Goal: Information Seeking & Learning: Learn about a topic

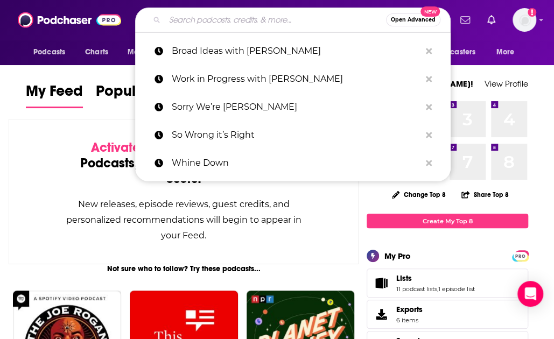
click at [250, 15] on input "Search podcasts, credits, & more..." at bounding box center [275, 19] width 221 height 17
click at [258, 23] on input "Search podcasts, credits, & more..." at bounding box center [275, 19] width 221 height 17
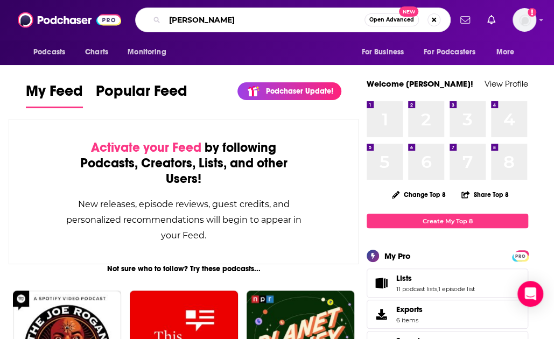
type input "[PERSON_NAME]"
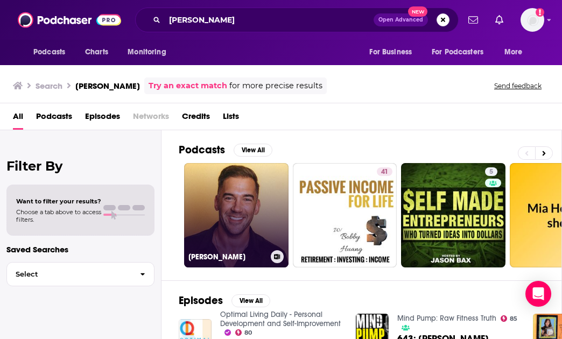
click at [220, 187] on link "[PERSON_NAME]" at bounding box center [236, 215] width 104 height 104
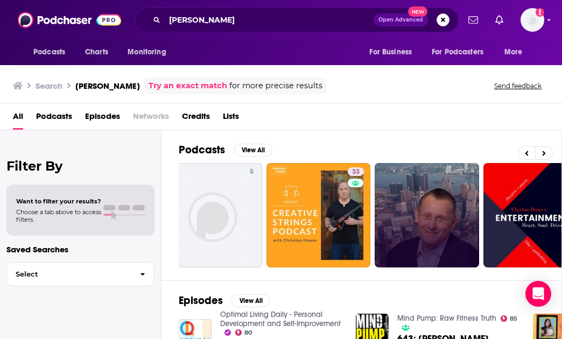
scroll to position [156, 0]
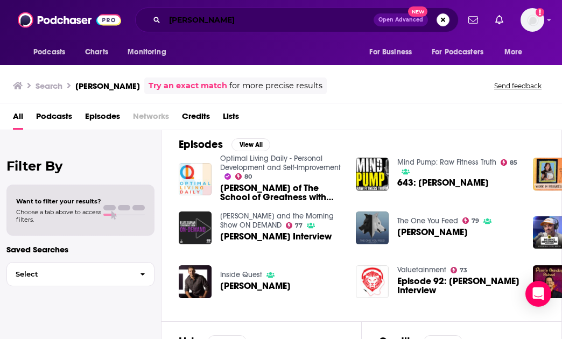
click at [236, 20] on input "[PERSON_NAME]" at bounding box center [269, 19] width 209 height 17
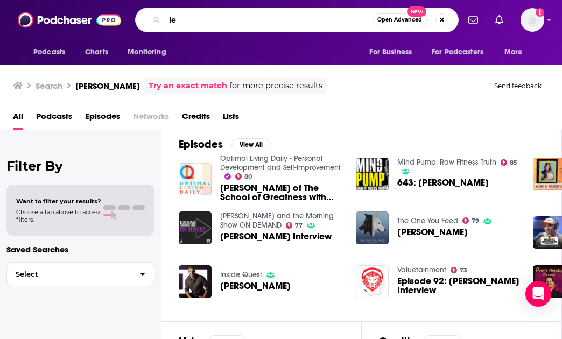
type input "l"
type input "school of greatness"
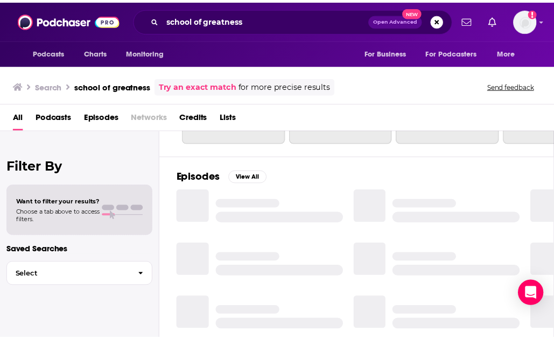
scroll to position [156, 0]
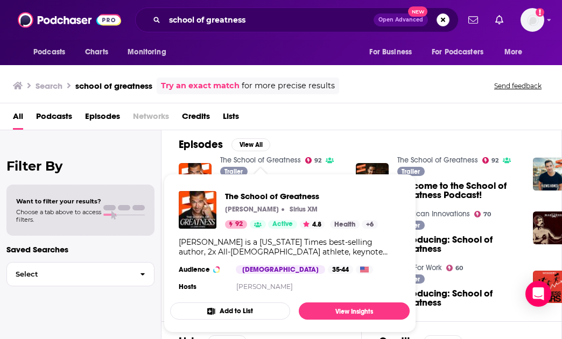
click at [270, 159] on link "The School of Greatness" at bounding box center [260, 160] width 81 height 9
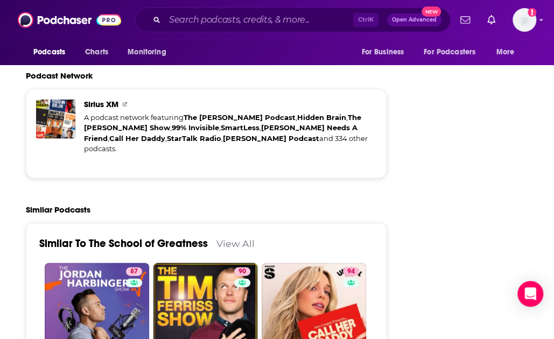
scroll to position [2555, 0]
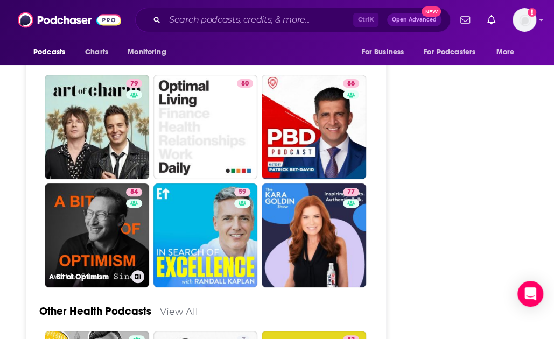
scroll to position [3010, 0]
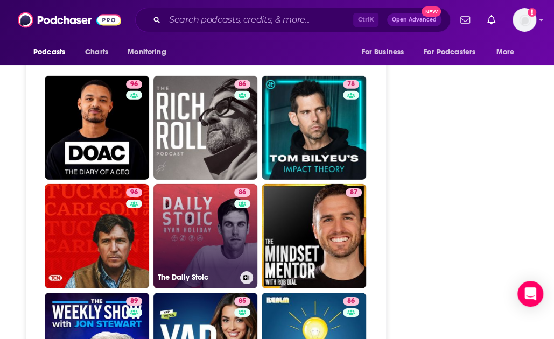
click at [215, 184] on link "86 The Daily Stoic" at bounding box center [205, 236] width 104 height 104
type input "https://www.podchaser.com/podcasts/the-daily-stoic-717463"
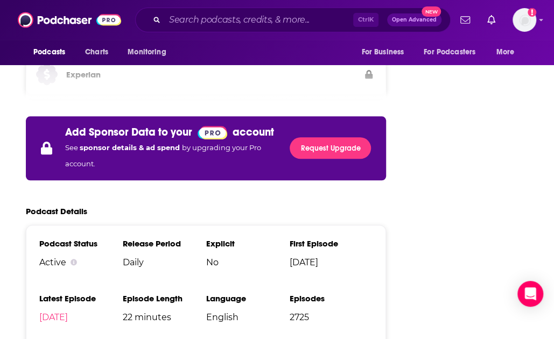
scroll to position [2056, 0]
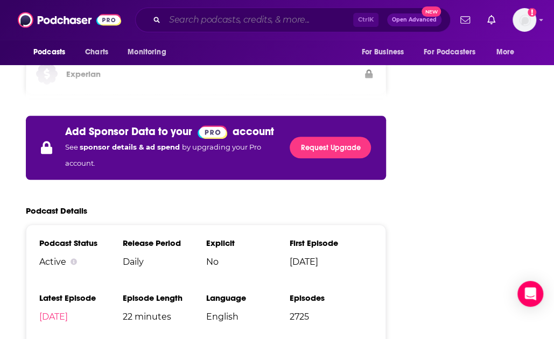
click at [228, 20] on input "Search podcasts, credits, & more..." at bounding box center [259, 19] width 188 height 17
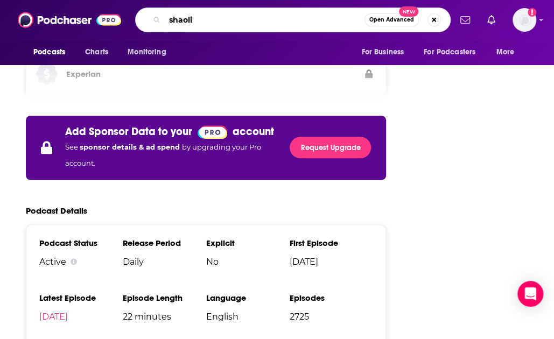
type input "shaolin"
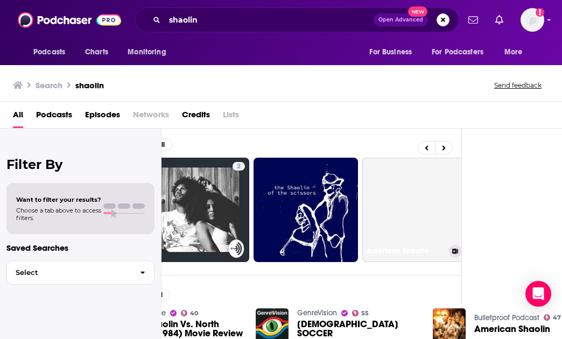
scroll to position [0, 605]
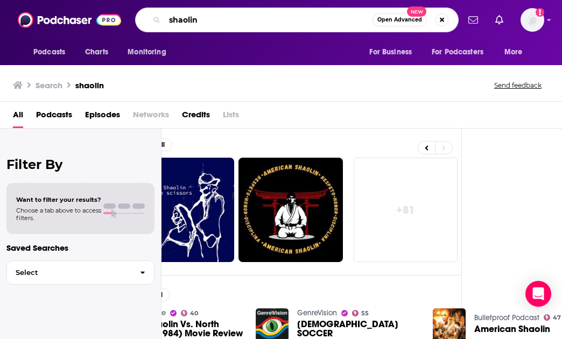
click at [273, 21] on input "shaolin" at bounding box center [269, 19] width 208 height 17
type input "shi heng yi"
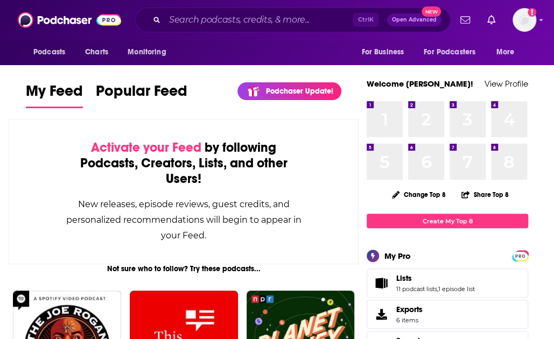
click at [9, 194] on div "Activate your Feed by following Podcasts, Creators, Lists, and other Users! New…" at bounding box center [184, 191] width 350 height 145
click at [209, 24] on input "Search podcasts, credits, & more..." at bounding box center [259, 19] width 188 height 17
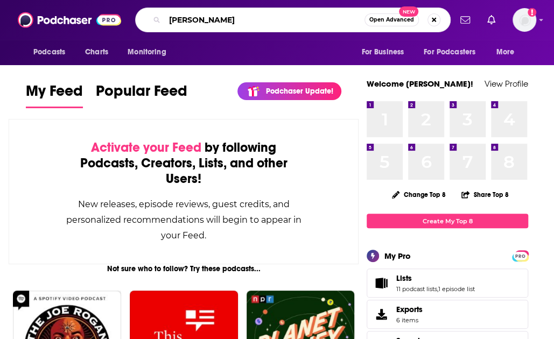
type input "[PERSON_NAME]"
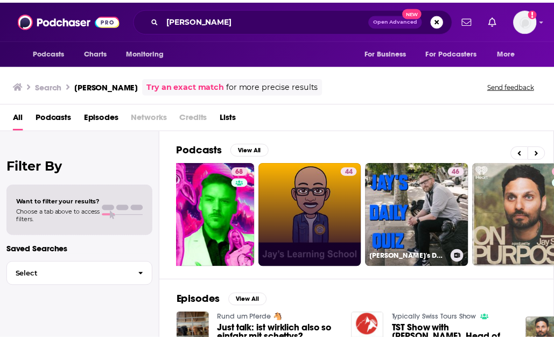
scroll to position [0, 161]
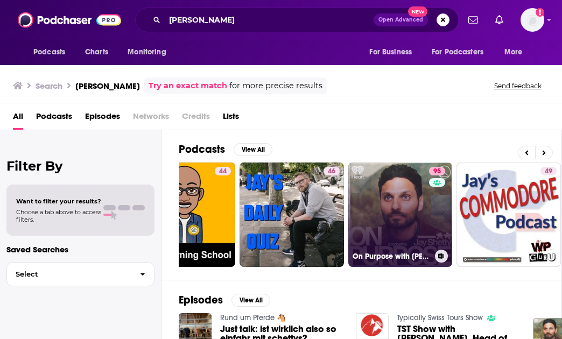
click at [389, 214] on link "95 On Purpose with [PERSON_NAME]" at bounding box center [400, 215] width 104 height 104
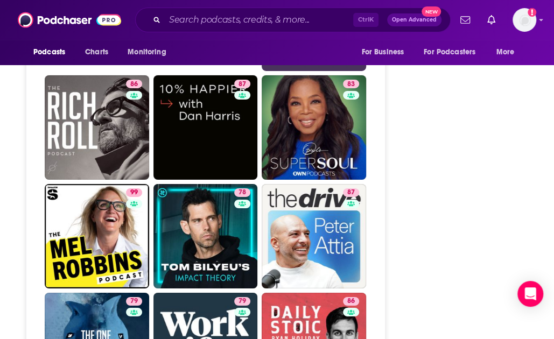
scroll to position [3267, 0]
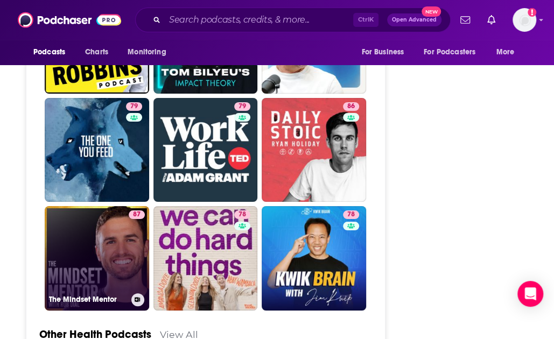
click at [106, 206] on link "87 The Mindset Mentor" at bounding box center [97, 258] width 104 height 104
type input "[URL][DOMAIN_NAME]"
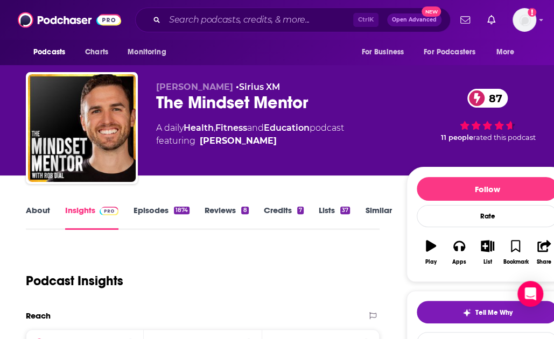
click at [150, 213] on link "Episodes 1874" at bounding box center [161, 217] width 56 height 25
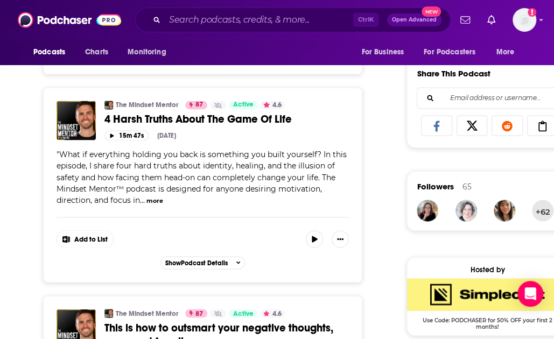
scroll to position [780, 0]
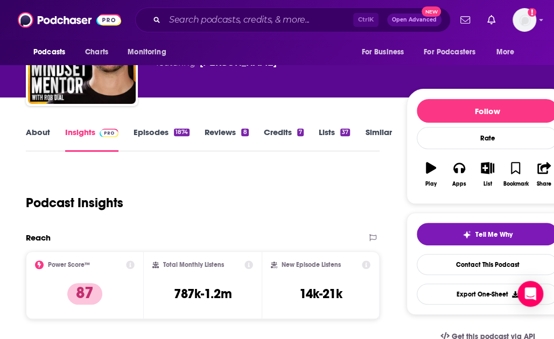
scroll to position [46, 0]
